Goal: Navigation & Orientation: Find specific page/section

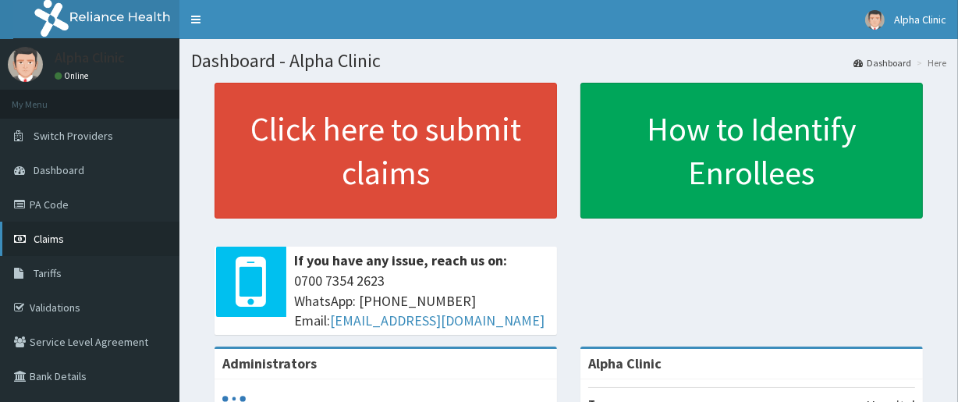
click at [157, 228] on link "Claims" at bounding box center [89, 238] width 179 height 34
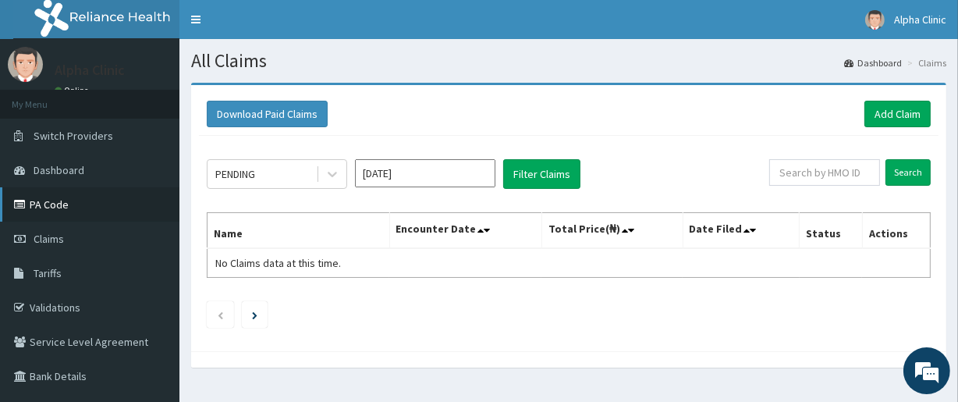
click at [68, 208] on link "PA Code" at bounding box center [89, 204] width 179 height 34
